Goal: Information Seeking & Learning: Learn about a topic

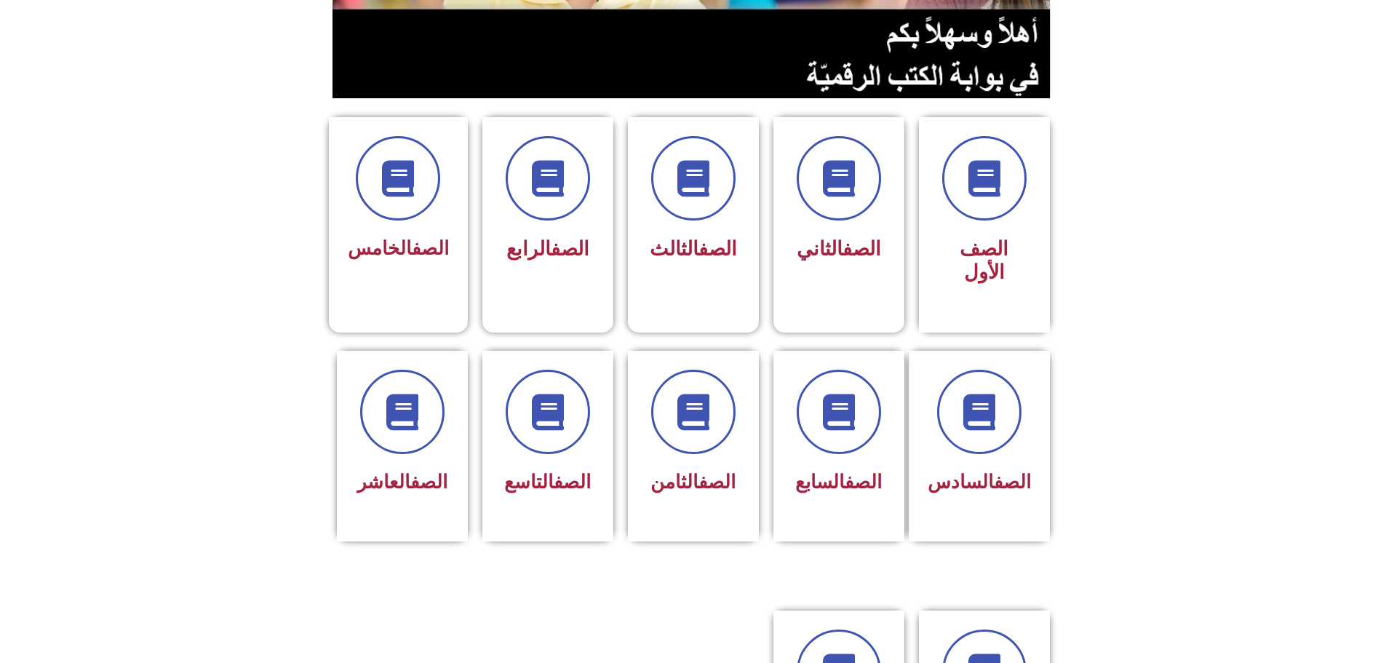
scroll to position [728, 0]
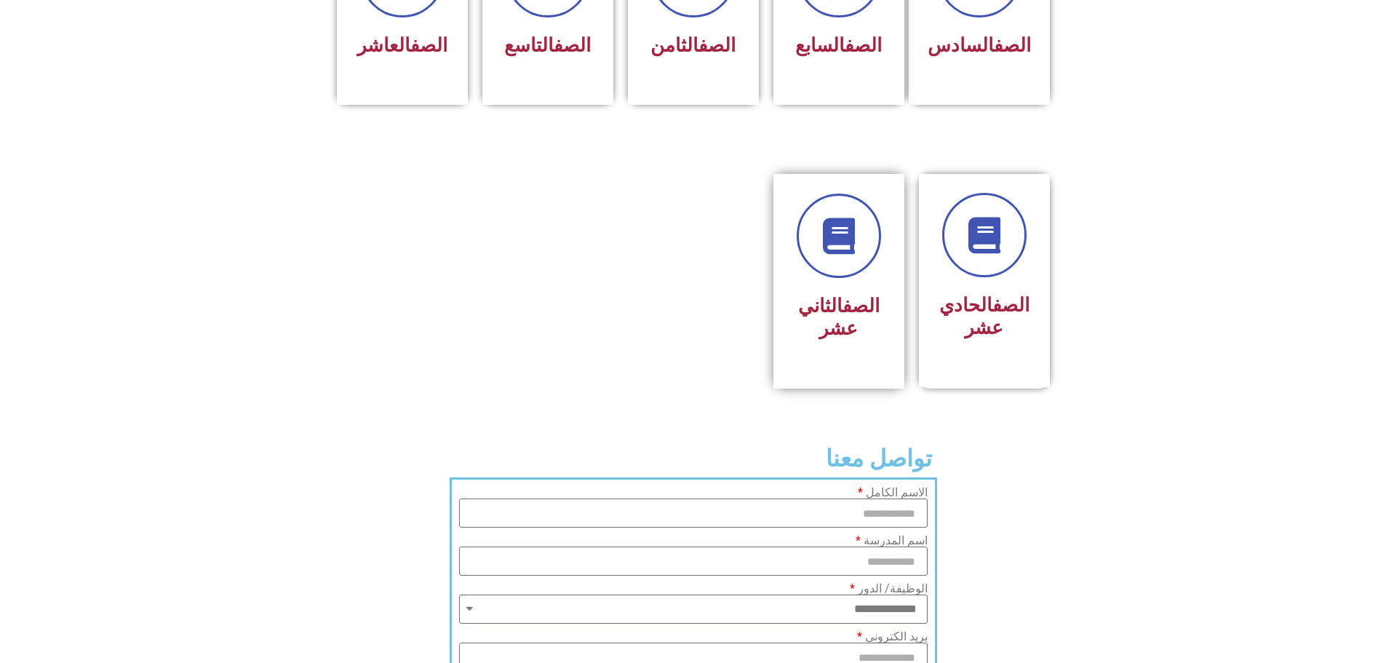
click at [815, 289] on div "الصف الثاني عشر" at bounding box center [839, 318] width 92 height 58
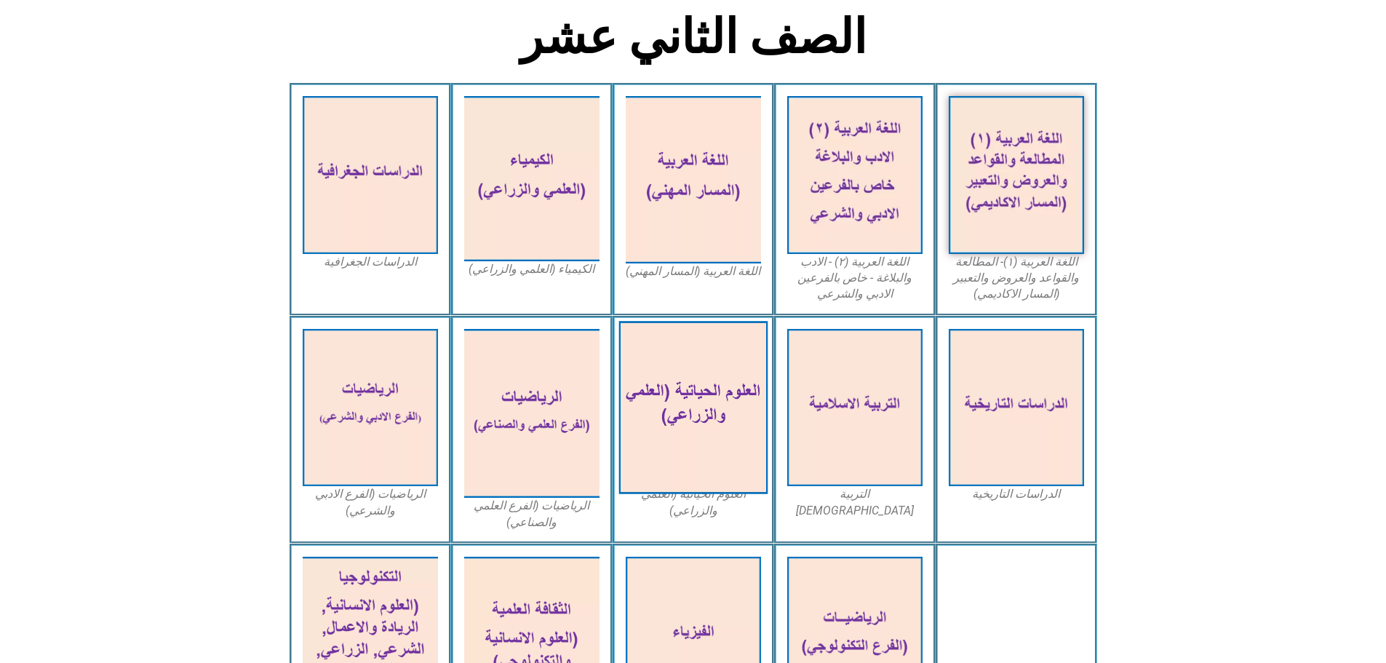
scroll to position [655, 0]
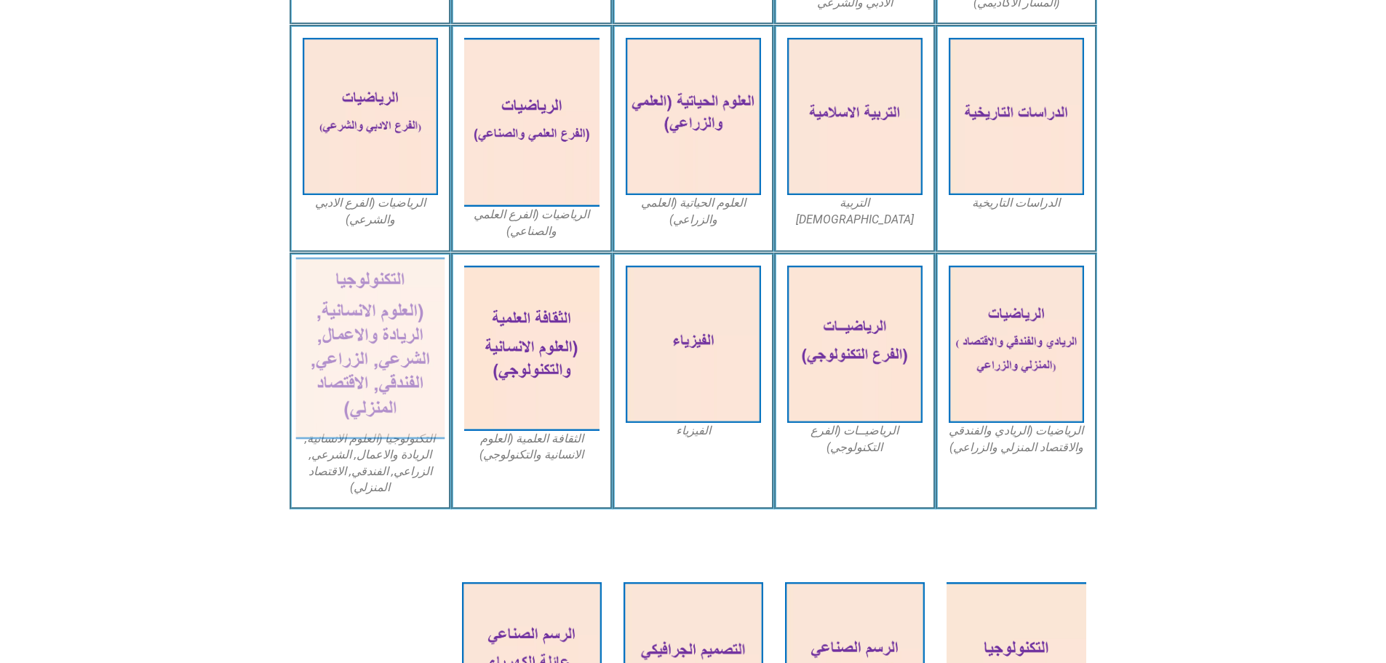
click at [346, 307] on img at bounding box center [369, 349] width 149 height 182
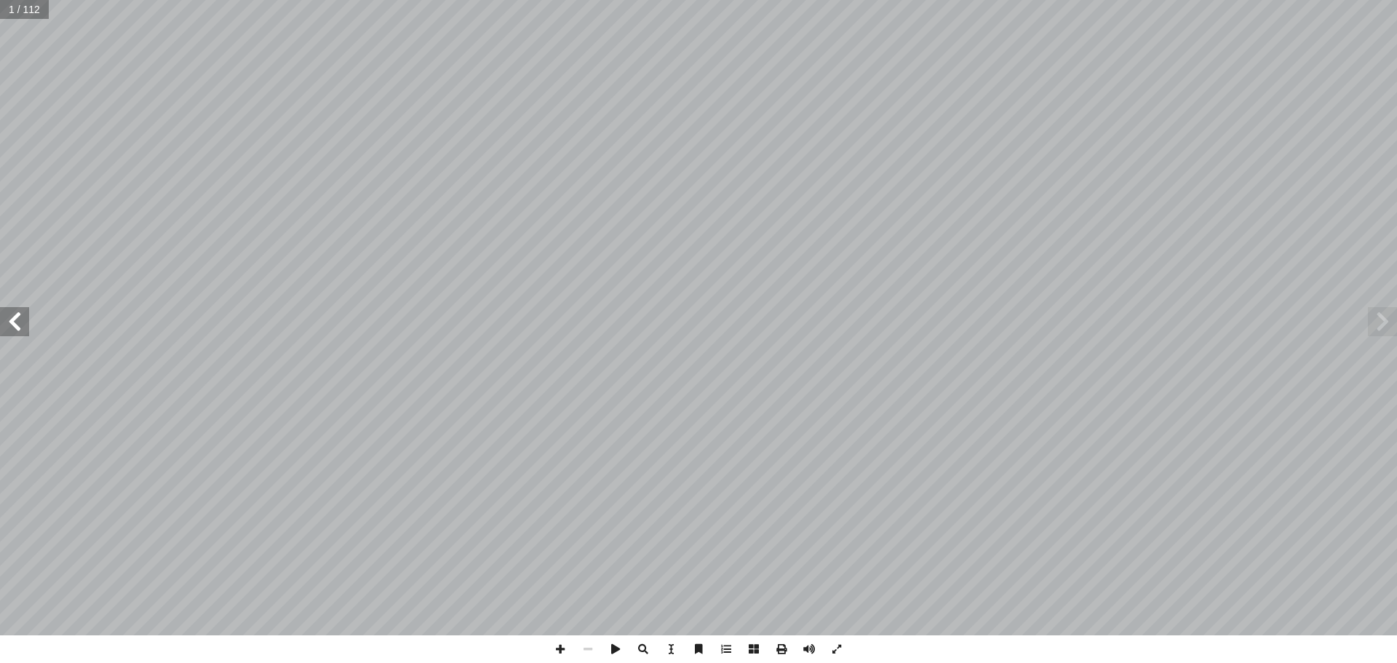
click at [23, 335] on span at bounding box center [14, 321] width 29 height 29
click at [17, 327] on span at bounding box center [14, 321] width 29 height 29
click at [17, 325] on span at bounding box center [14, 321] width 29 height 29
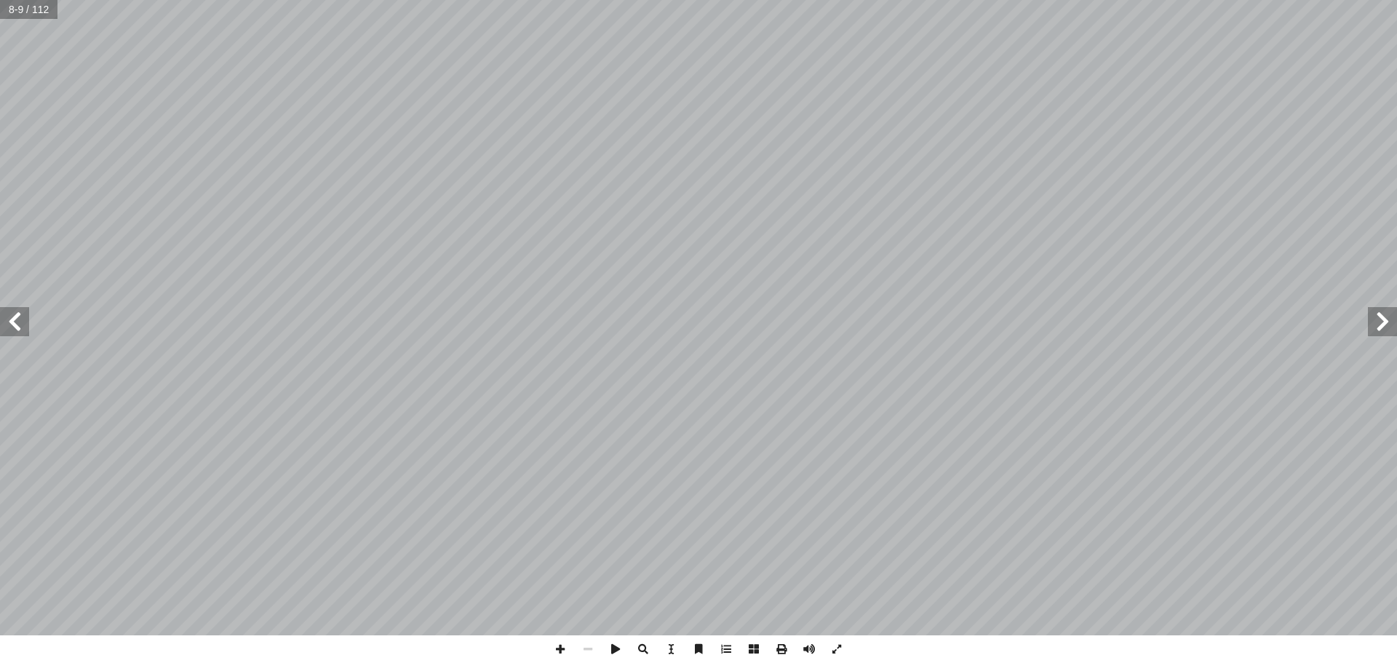
click at [20, 334] on span at bounding box center [14, 321] width 29 height 29
click at [20, 332] on span at bounding box center [14, 321] width 29 height 29
click at [25, 326] on span at bounding box center [14, 321] width 29 height 29
click at [779, 647] on span at bounding box center [782, 649] width 28 height 28
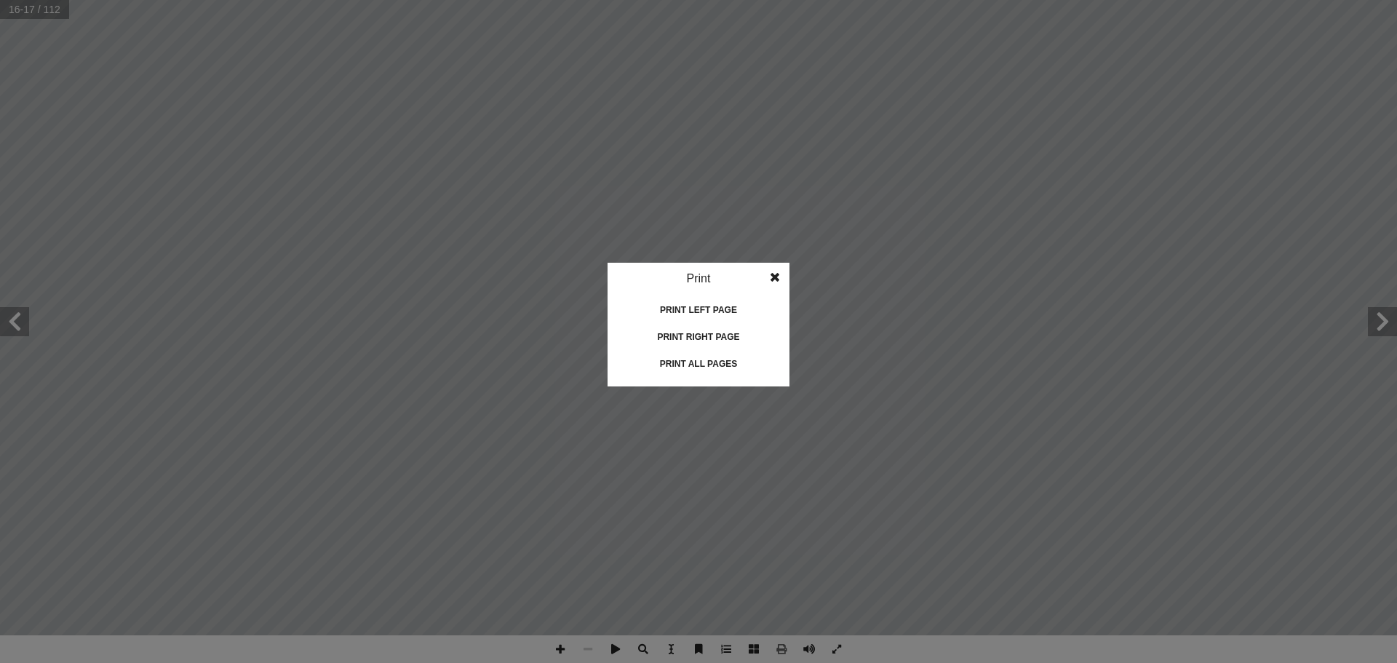
click at [692, 364] on div "Print all pages" at bounding box center [699, 363] width 146 height 23
